Goal: Transaction & Acquisition: Purchase product/service

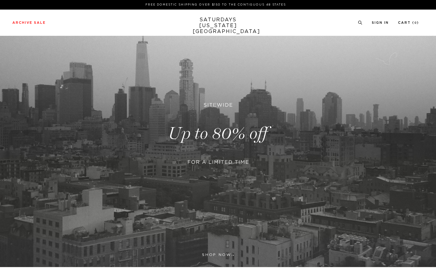
click at [223, 149] on div at bounding box center [218, 145] width 150 height 13
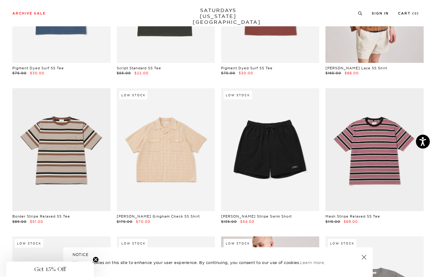
scroll to position [1322, 1]
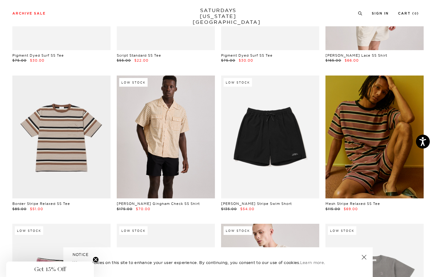
click at [375, 149] on link at bounding box center [375, 136] width 98 height 123
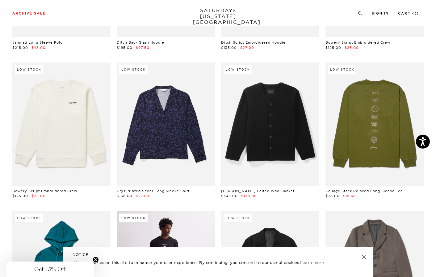
scroll to position [4761, 0]
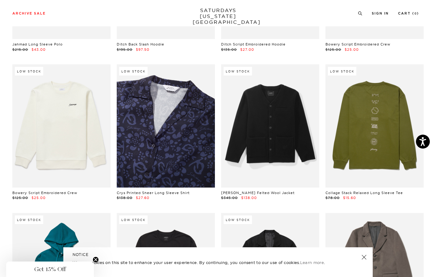
click at [174, 132] on link at bounding box center [166, 125] width 98 height 123
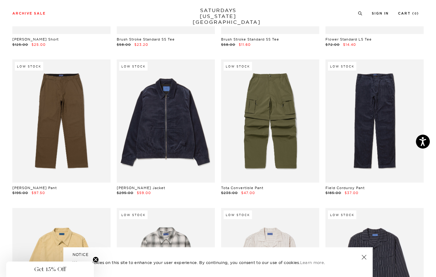
scroll to position [8053, 1]
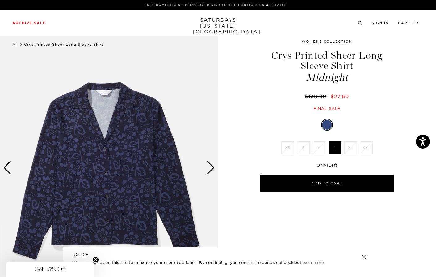
click at [213, 169] on div "Next slide" at bounding box center [211, 168] width 8 height 14
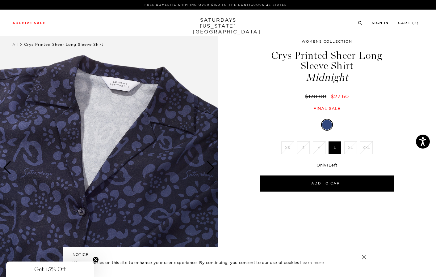
click at [213, 169] on div "Next slide" at bounding box center [211, 168] width 8 height 14
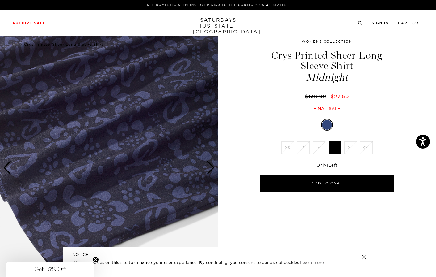
click at [213, 169] on div "Next slide" at bounding box center [211, 168] width 8 height 14
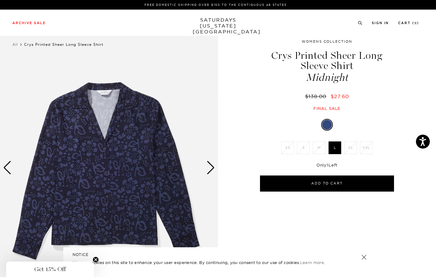
click at [213, 169] on div "Next slide" at bounding box center [211, 168] width 8 height 14
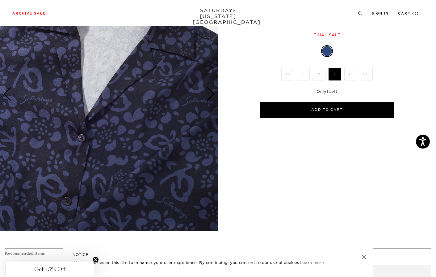
scroll to position [36, 0]
